Goal: Information Seeking & Learning: Find specific fact

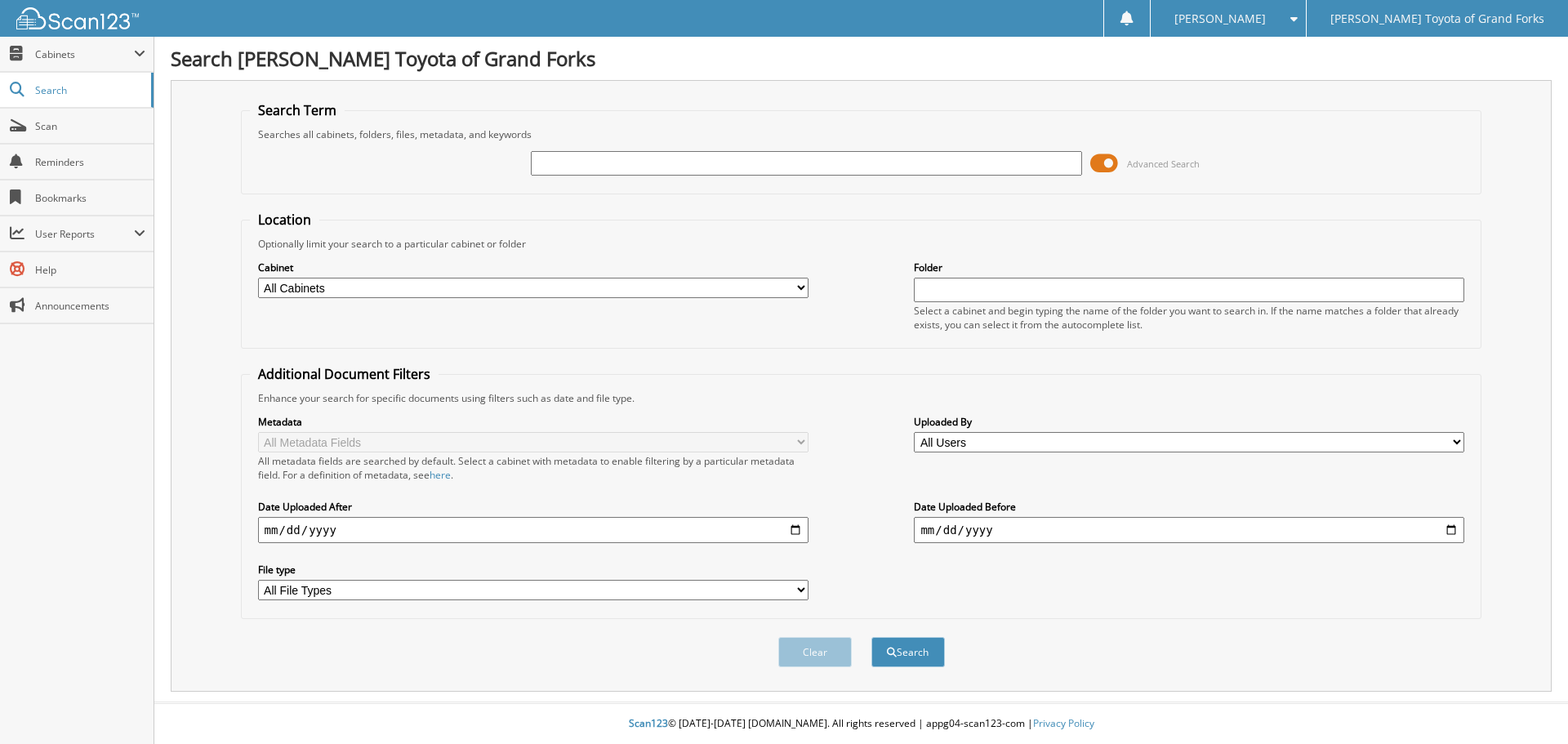
click at [78, 24] on img at bounding box center [77, 18] width 122 height 22
click at [703, 153] on input "text" at bounding box center [806, 163] width 551 height 24
click at [708, 162] on input "text" at bounding box center [806, 163] width 551 height 24
type input "T12420XA"
click at [871, 637] on button "Search" at bounding box center [908, 652] width 73 height 30
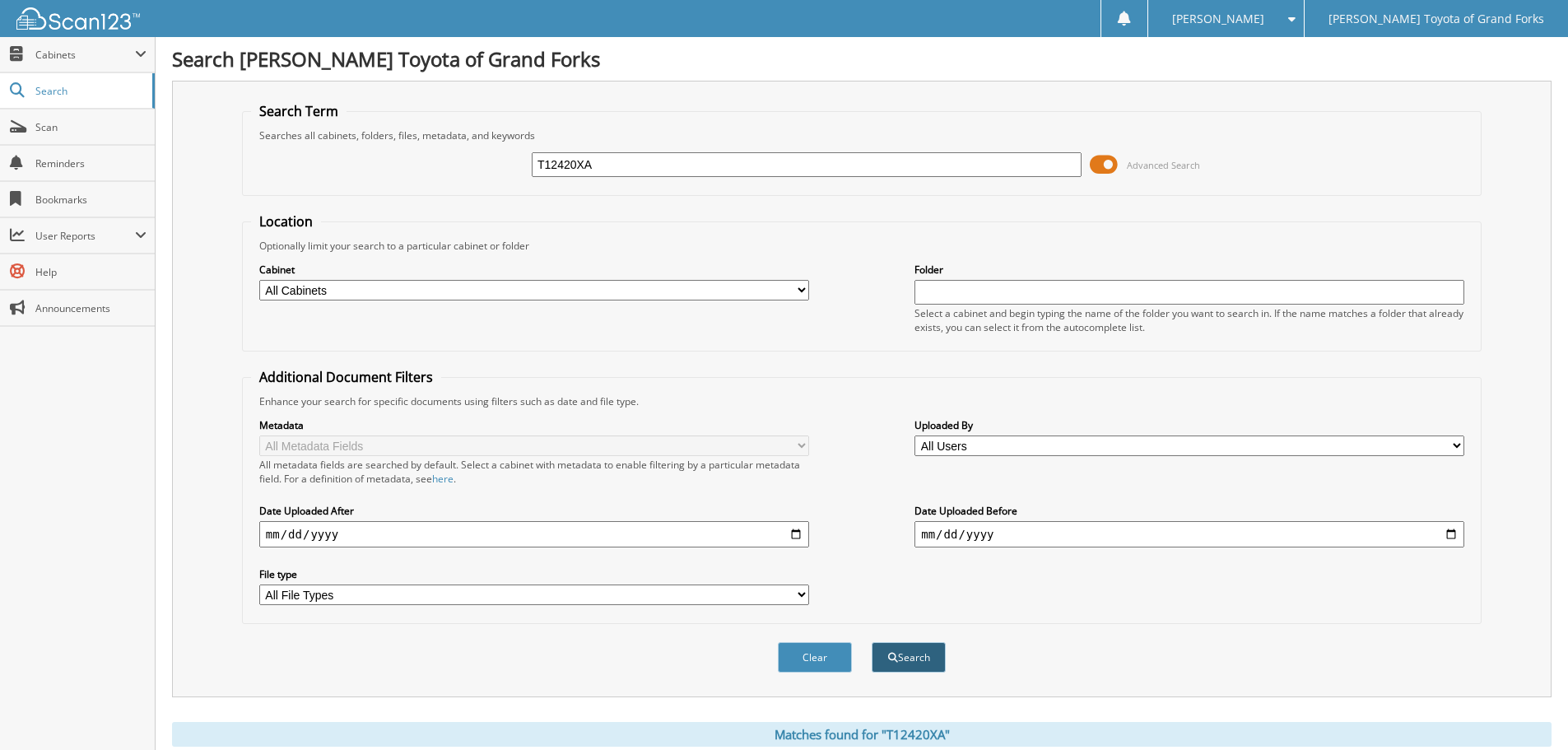
click at [933, 651] on button "Search" at bounding box center [909, 657] width 74 height 31
